Goal: Find specific page/section: Find specific page/section

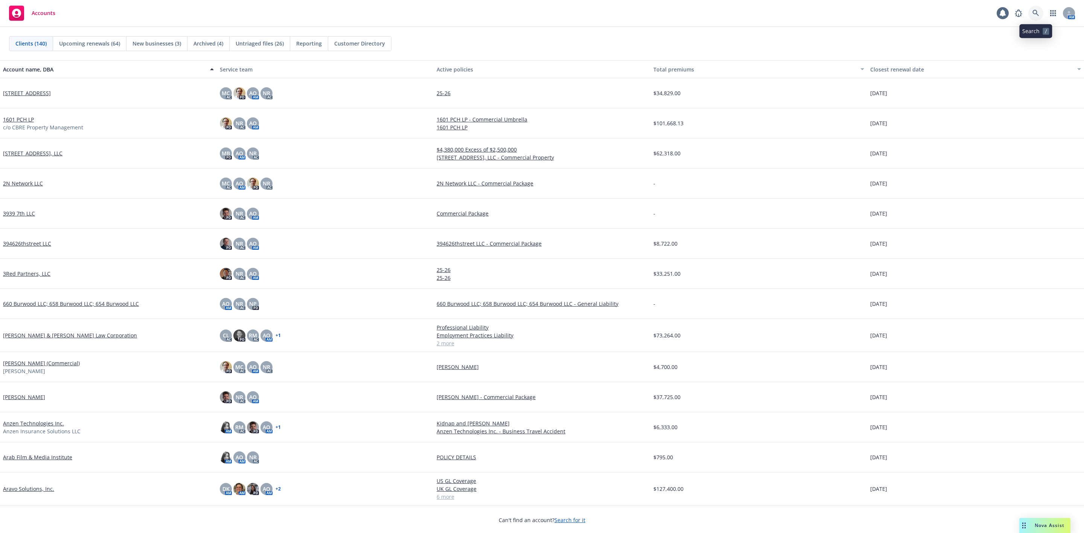
click at [1035, 13] on icon at bounding box center [1036, 13] width 7 height 7
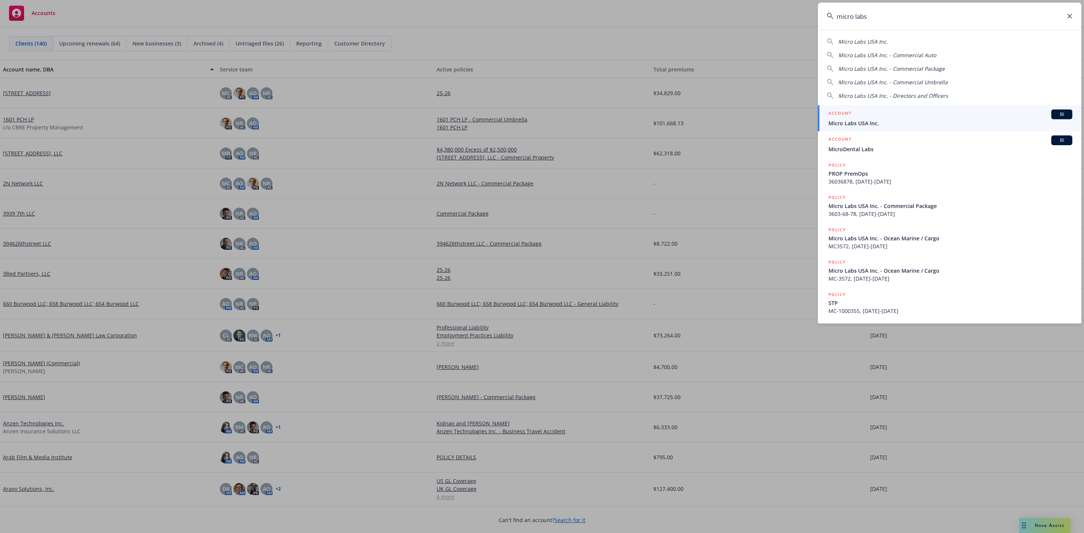
type input "micro labs"
click at [945, 113] on div "ACCOUNT BI" at bounding box center [951, 115] width 244 height 10
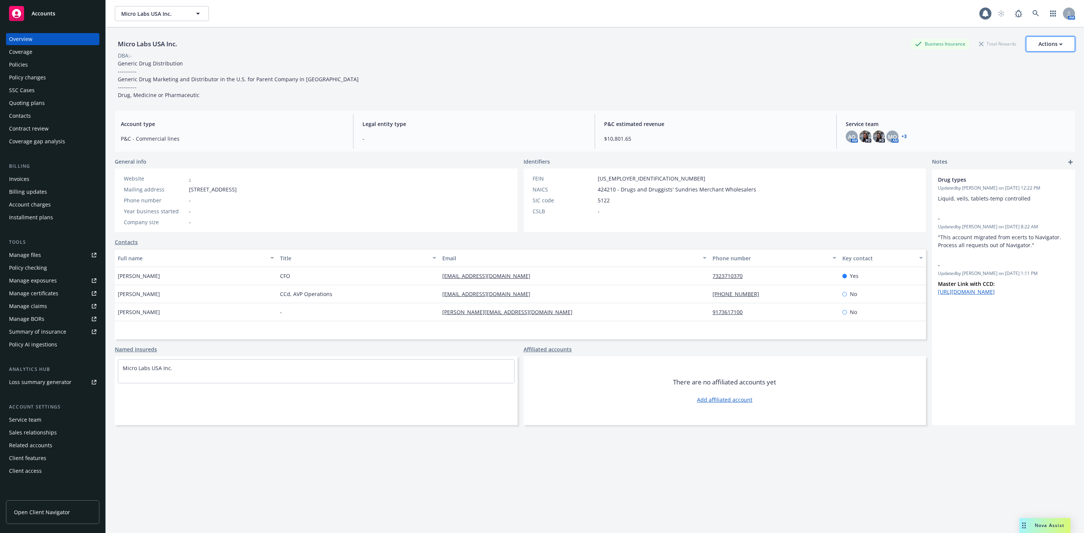
click at [1027, 43] on button "Actions" at bounding box center [1050, 44] width 49 height 15
click at [988, 94] on link "Copy logging email" at bounding box center [1012, 94] width 123 height 15
click at [1040, 44] on div "Actions" at bounding box center [1051, 44] width 24 height 14
click at [961, 94] on link "Copy logging email" at bounding box center [1012, 94] width 123 height 15
click at [1026, 43] on button "Actions" at bounding box center [1050, 44] width 49 height 15
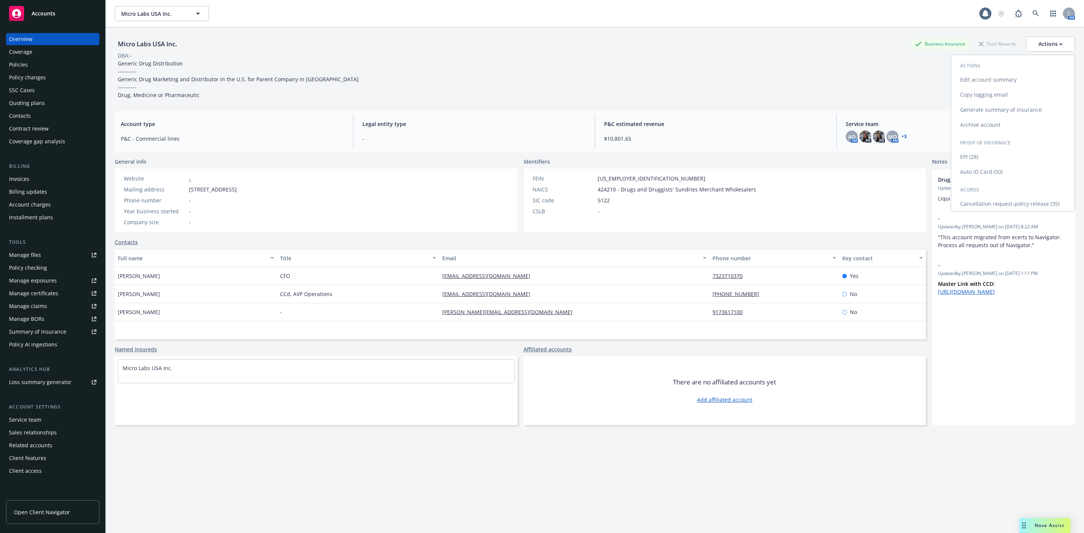
click at [975, 94] on link "Copy logging email" at bounding box center [1012, 94] width 123 height 15
click at [1033, 15] on icon at bounding box center [1036, 13] width 7 height 7
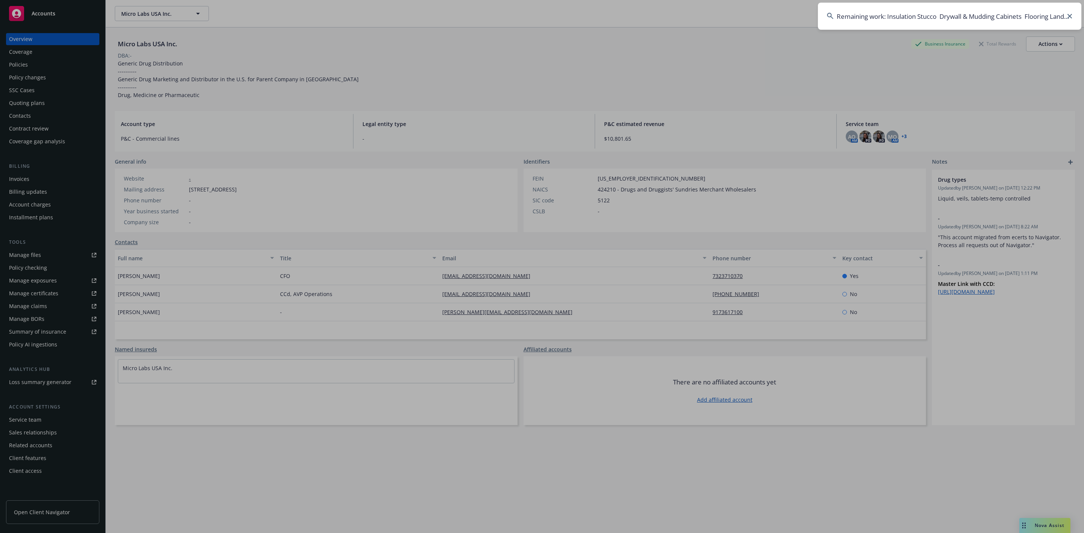
scroll to position [0, 140]
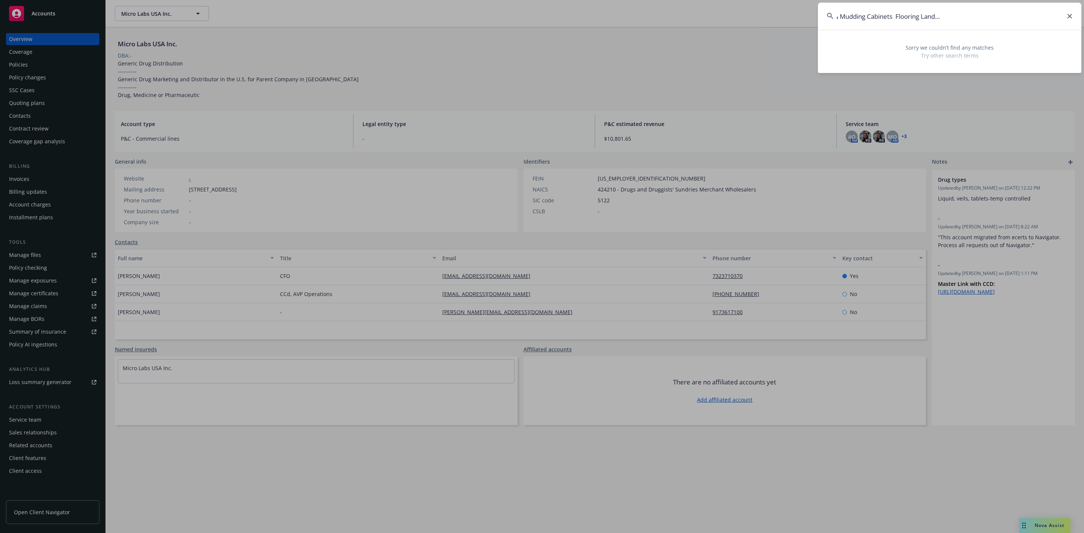
type input "Remaining work: Insulation Stucco Drywall & Mudding Cabinets Flooring Landscapi…"
click at [1072, 15] on icon at bounding box center [1070, 16] width 5 height 5
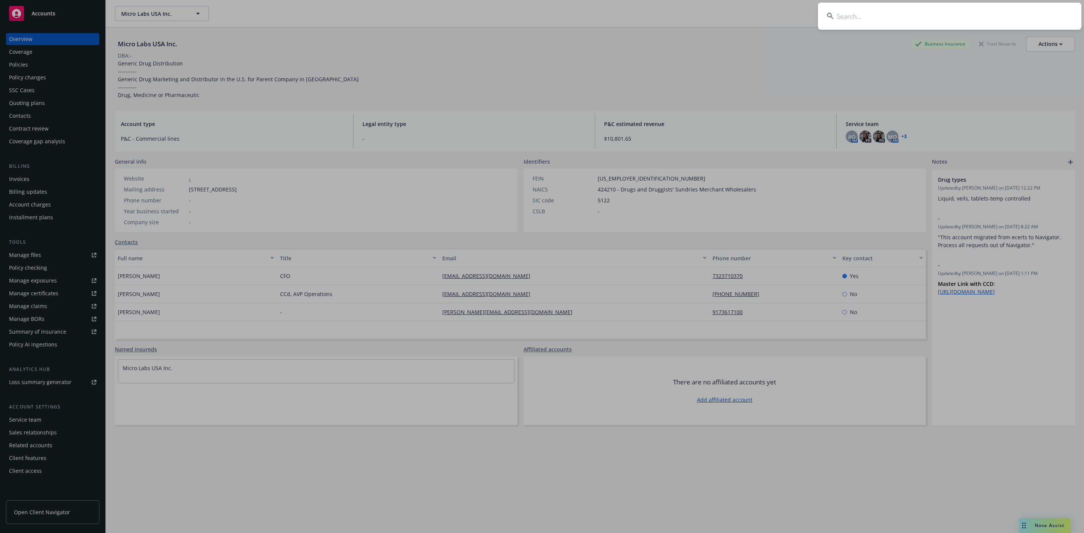
scroll to position [0, 0]
type input "[PERSON_NAME]"
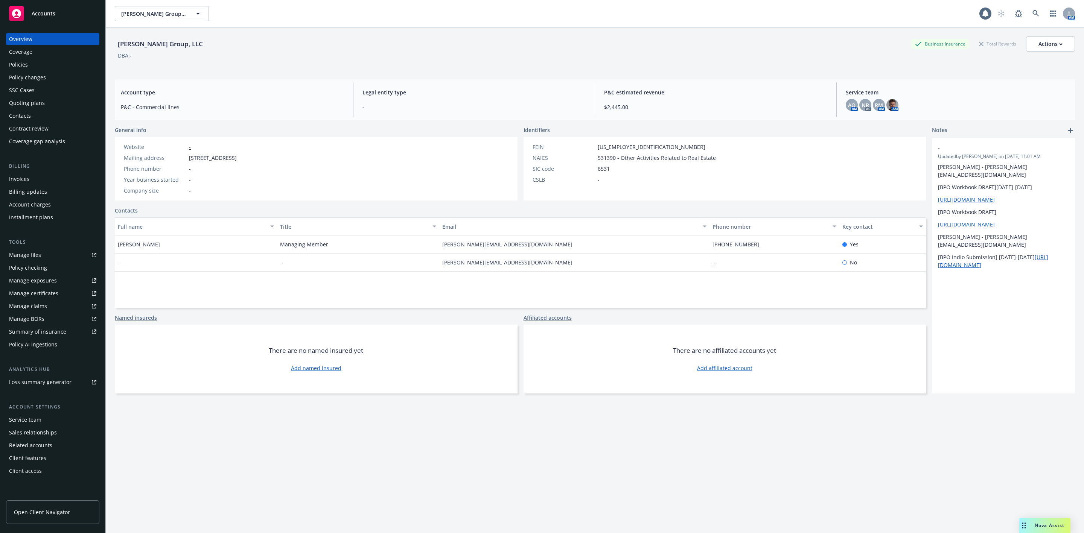
click at [59, 101] on div "Quoting plans" at bounding box center [52, 103] width 87 height 12
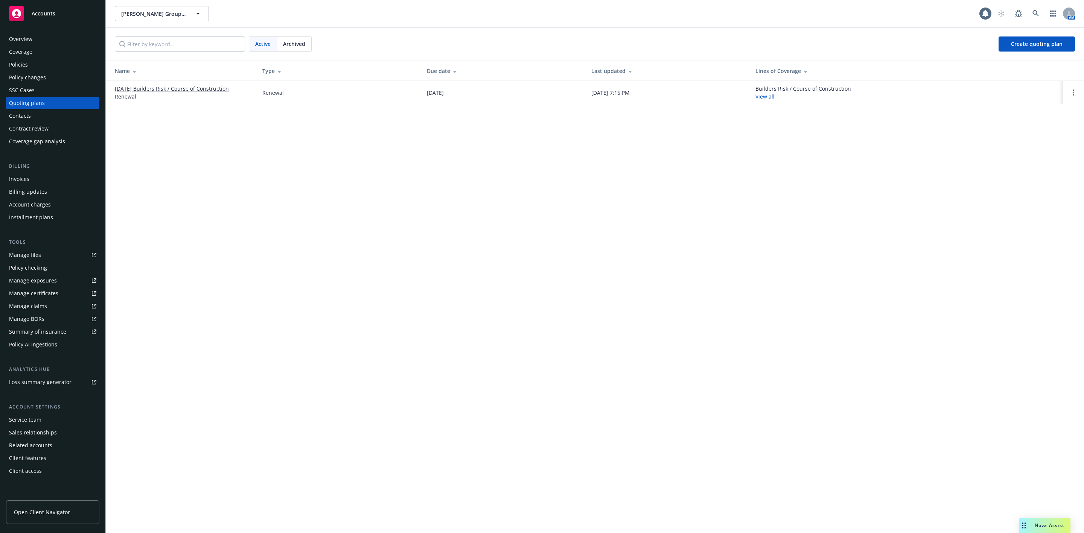
click at [135, 88] on link "[DATE] Builders Risk / Course of Construction Renewal" at bounding box center [183, 93] width 136 height 16
